Goal: Complete application form: Complete application form

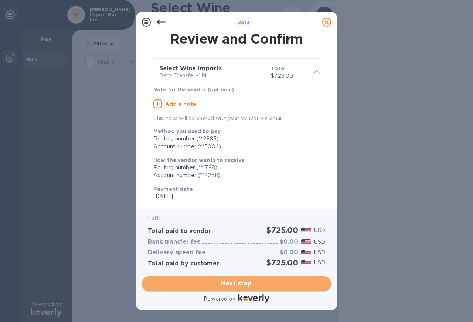
click at [243, 279] on span "Next step" at bounding box center [236, 283] width 177 height 9
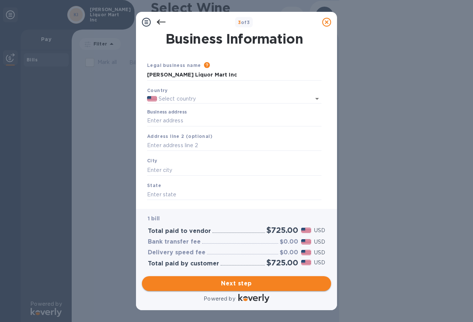
type input "[GEOGRAPHIC_DATA]"
click at [168, 116] on input "Business address" at bounding box center [234, 120] width 174 height 11
type input "871"
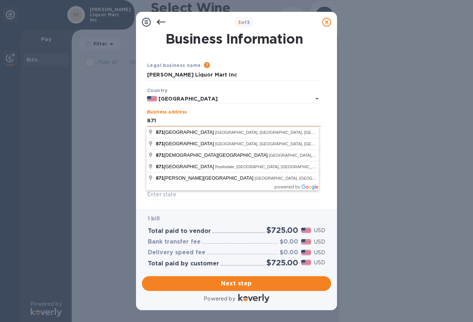
type input "[PERSON_NAME] LIQUOR MART INC"
type input "US"
type input "[GEOGRAPHIC_DATA]"
type input "MA"
type input "02136-2209"
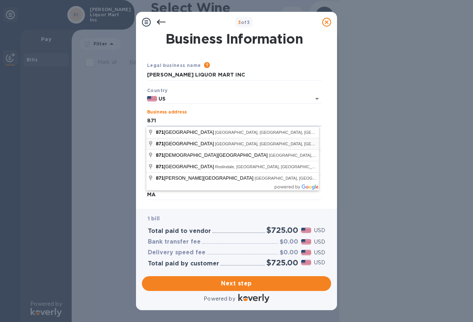
type input "[GEOGRAPHIC_DATA]"
type input "871"
type input "US"
type input "[STREET_ADDRESS]"
type input "[GEOGRAPHIC_DATA]"
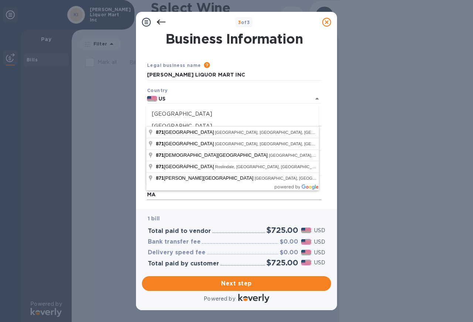
type input "02136"
click at [19, 94] on div "3 of 3 Business Information Legal business name Please provide the legal name t…" at bounding box center [236, 161] width 473 height 322
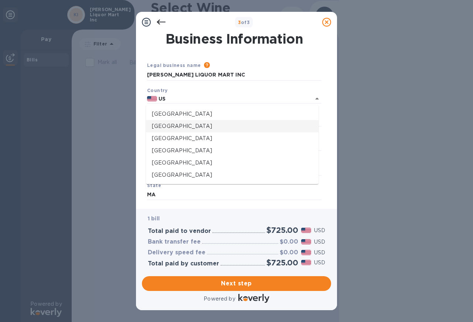
click at [76, 97] on div "3 of 3 Business Information Legal business name Please provide the legal name t…" at bounding box center [236, 161] width 473 height 322
click at [85, 155] on div "3 of 3 Business Information Legal business name Please provide the legal name t…" at bounding box center [236, 161] width 473 height 322
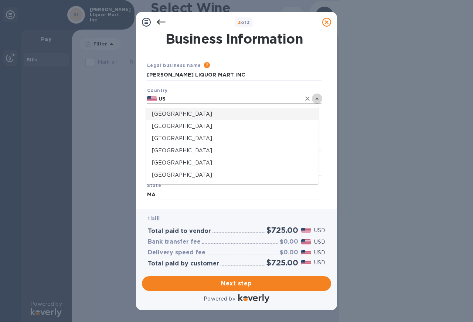
click at [317, 100] on icon "Close" at bounding box center [316, 98] width 9 height 9
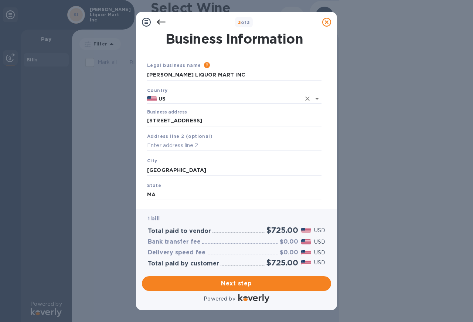
type input "[GEOGRAPHIC_DATA]"
drag, startPoint x: 330, startPoint y: 133, endPoint x: 330, endPoint y: 173, distance: 39.9
click at [330, 173] on div "Business Information Legal business name Please provide the legal name that app…" at bounding box center [236, 120] width 201 height 176
click at [330, 193] on div "Business Information Legal business name Please provide the legal name that app…" at bounding box center [236, 120] width 201 height 176
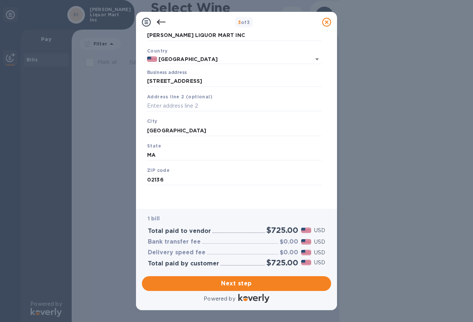
scroll to position [48, 0]
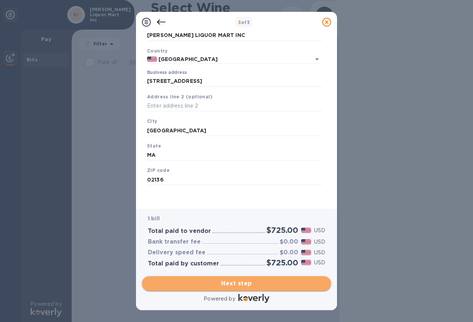
click at [231, 279] on span "Next step" at bounding box center [236, 283] width 177 height 9
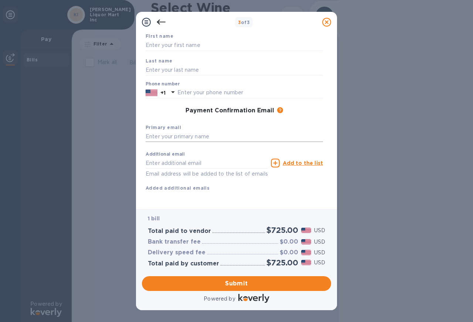
click at [170, 138] on input "text" at bounding box center [233, 136] width 177 height 11
type input "[EMAIL_ADDRESS][DOMAIN_NAME]"
drag, startPoint x: 239, startPoint y: 283, endPoint x: 249, endPoint y: 271, distance: 15.3
click at [239, 283] on span "Submit" at bounding box center [236, 283] width 177 height 9
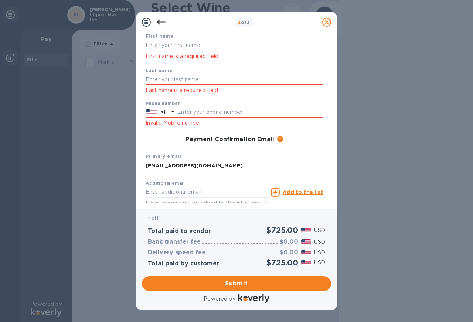
click at [168, 49] on input "text" at bounding box center [233, 45] width 177 height 11
type input "[PERSON_NAME]"
click at [153, 85] on input "text" at bounding box center [233, 79] width 177 height 11
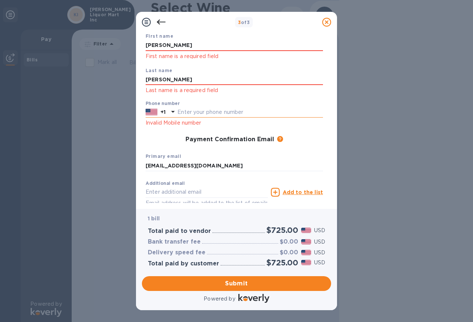
type input "[PERSON_NAME]"
drag, startPoint x: 185, startPoint y: 113, endPoint x: 220, endPoint y: 118, distance: 35.7
click at [185, 113] on input "text" at bounding box center [249, 112] width 145 height 11
type input "6175128203"
click at [417, 122] on div "3 of 3 Payment Contact Information First name [PERSON_NAME] First name is a req…" at bounding box center [236, 161] width 473 height 322
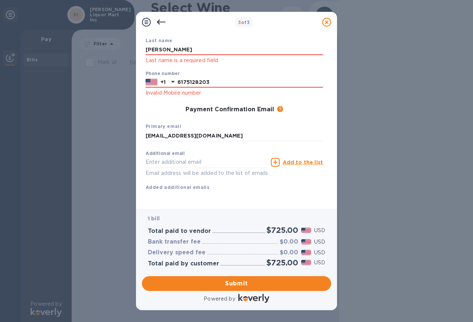
scroll to position [85, 0]
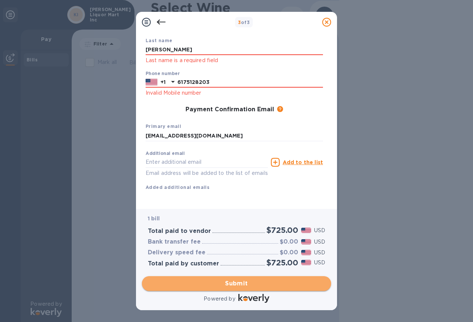
click at [236, 281] on span "Submit" at bounding box center [236, 283] width 177 height 9
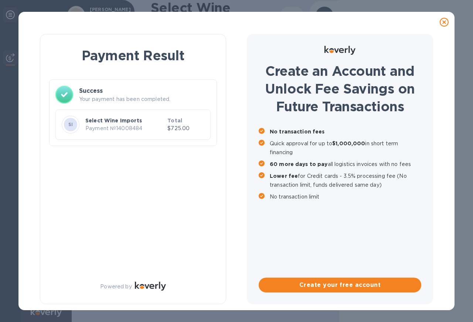
scroll to position [0, 0]
click at [444, 21] on icon at bounding box center [443, 22] width 9 height 9
